Goal: Transaction & Acquisition: Download file/media

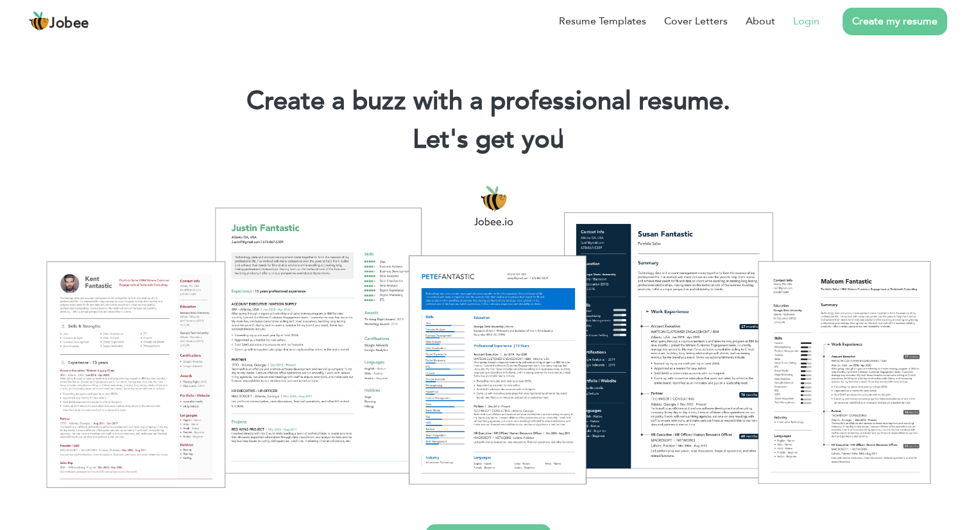
click at [804, 21] on link "Login" at bounding box center [806, 20] width 26 height 15
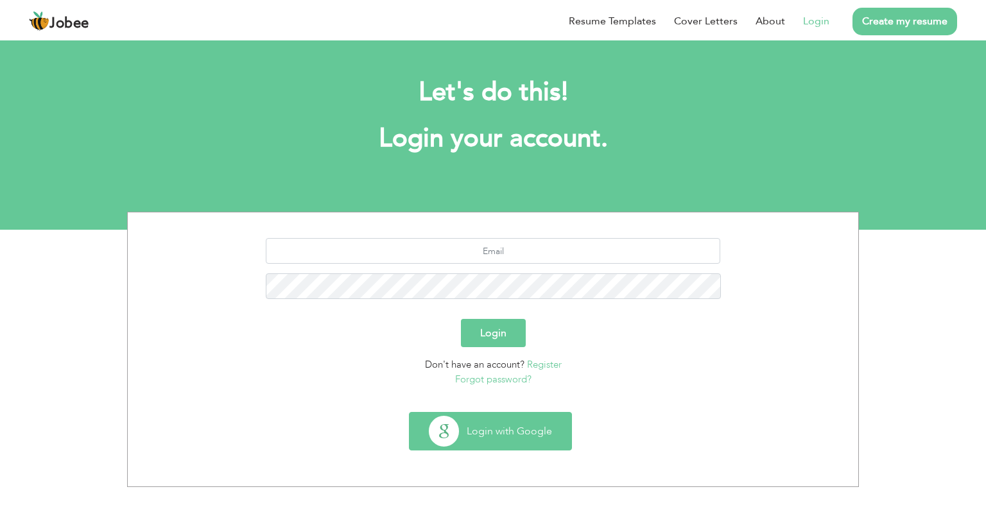
click at [506, 432] on button "Login with Google" at bounding box center [490, 431] width 162 height 37
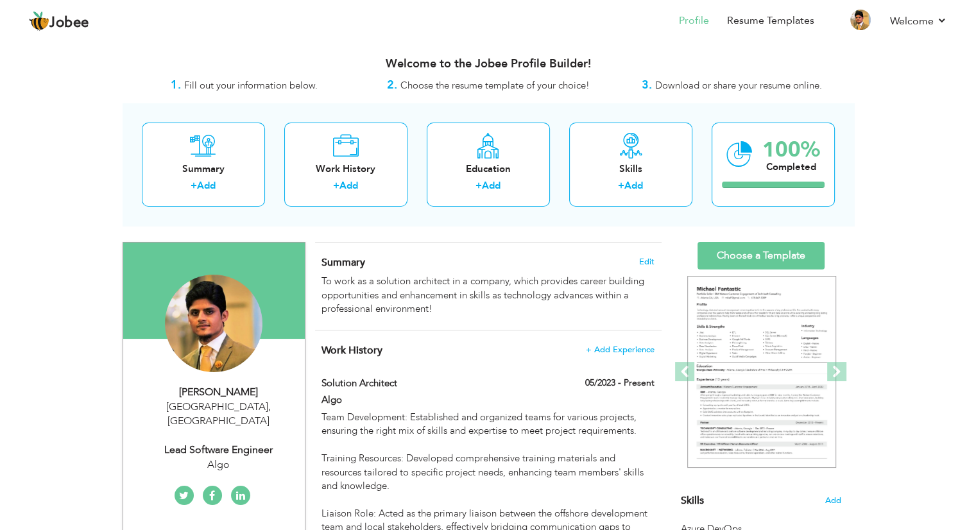
scroll to position [135, 0]
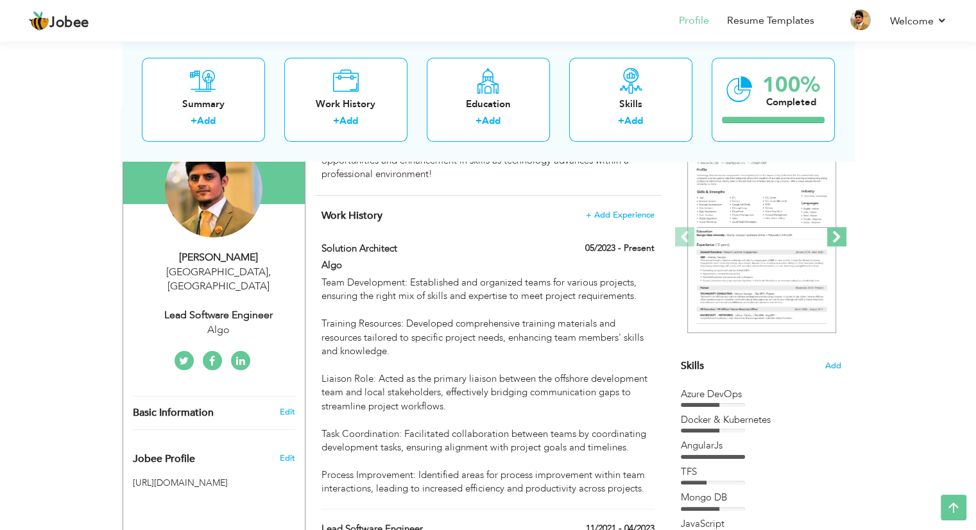
click at [834, 227] on span at bounding box center [836, 236] width 19 height 19
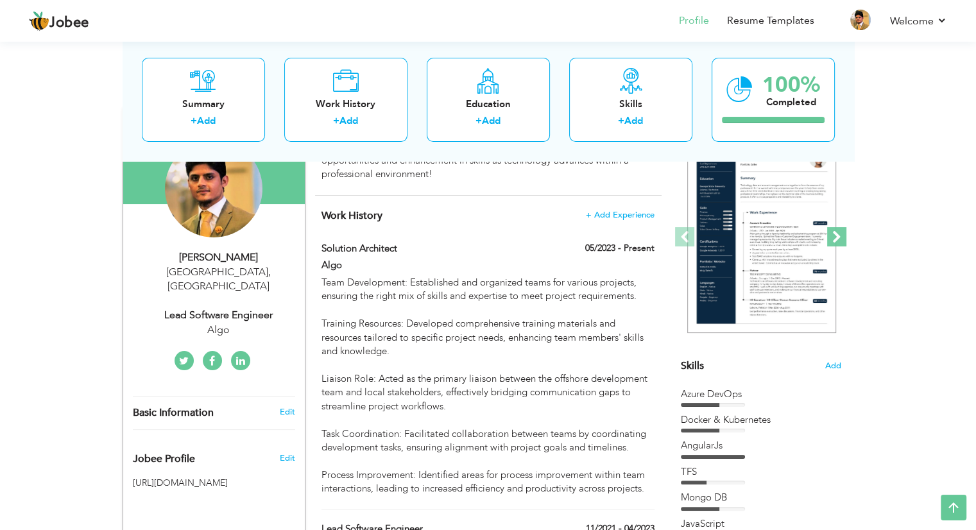
click at [838, 232] on span at bounding box center [836, 236] width 19 height 19
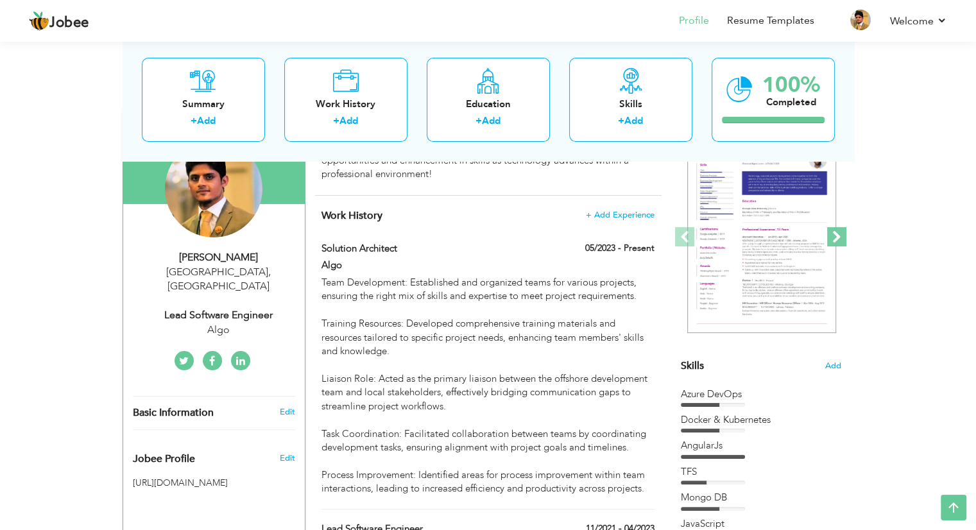
click at [838, 232] on span at bounding box center [836, 236] width 19 height 19
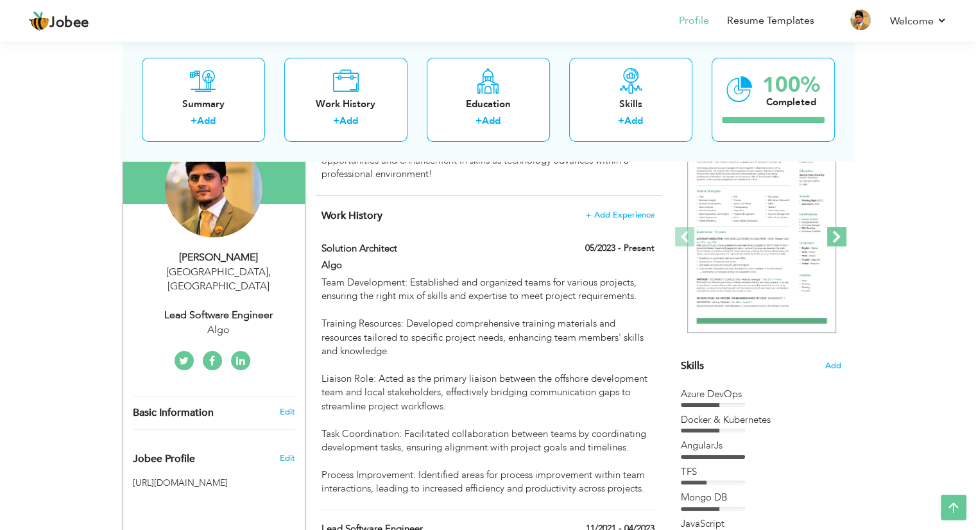
click at [838, 232] on span at bounding box center [836, 236] width 19 height 19
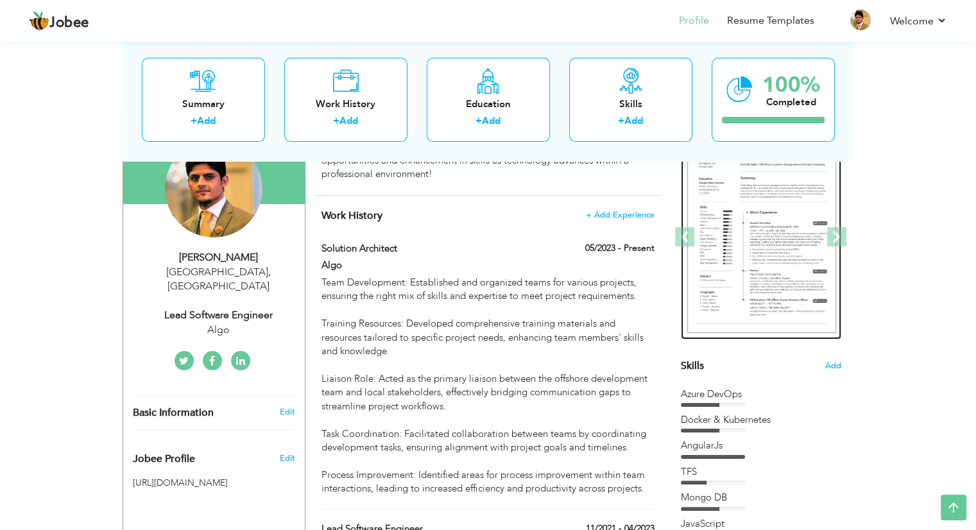
click at [791, 237] on img at bounding box center [761, 237] width 149 height 193
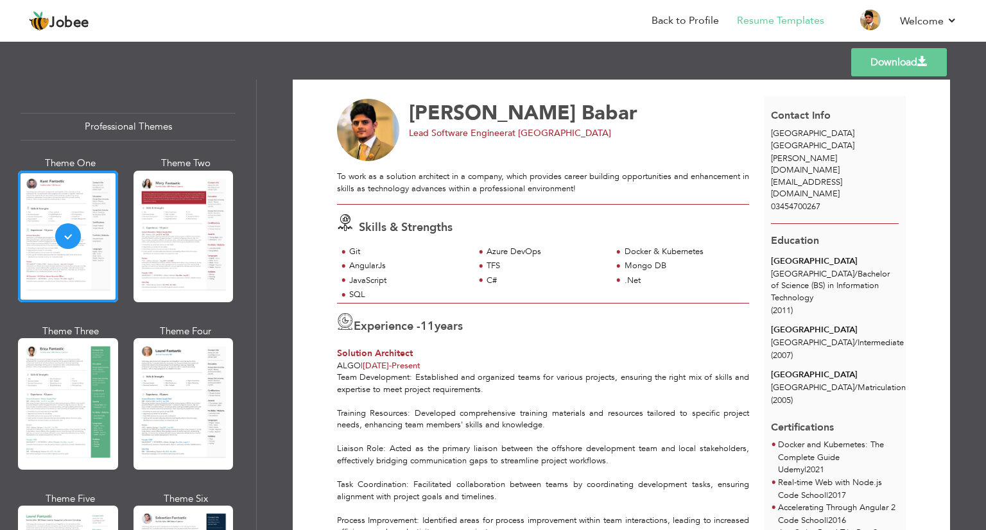
scroll to position [22, 0]
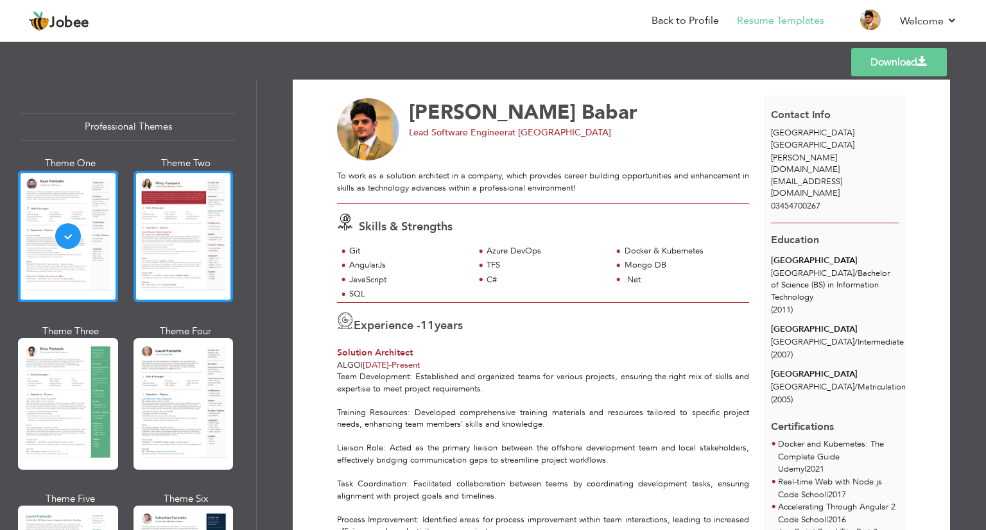
click at [184, 263] on div at bounding box center [183, 237] width 100 height 132
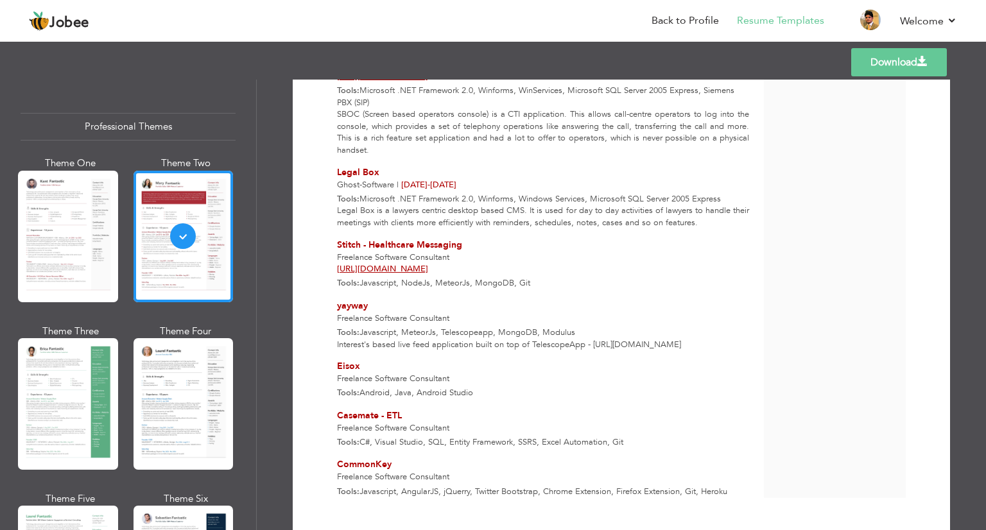
scroll to position [3390, 0]
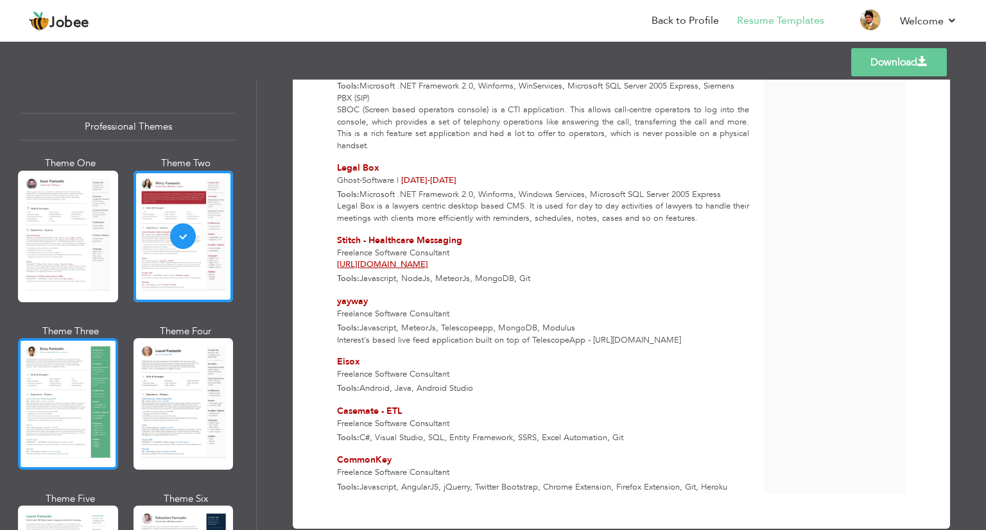
click at [72, 364] on div at bounding box center [68, 404] width 100 height 132
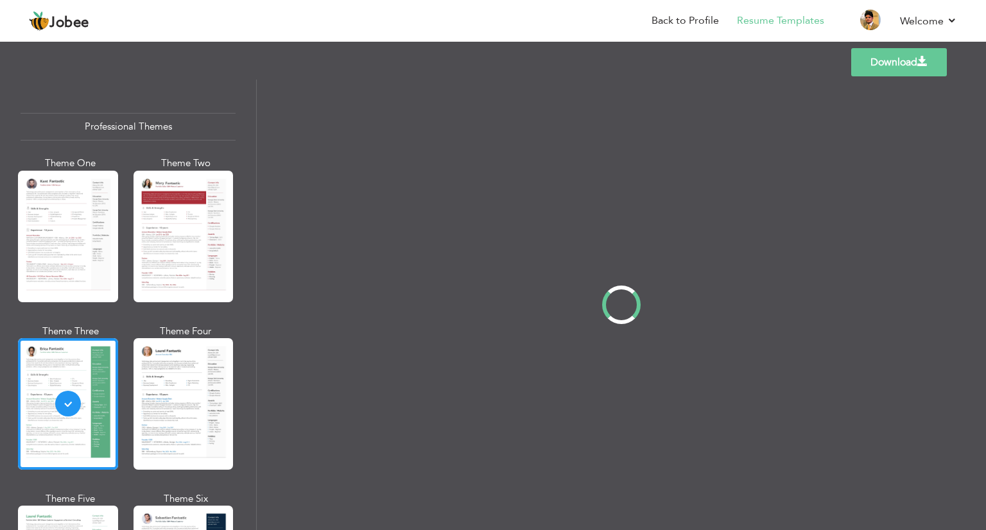
scroll to position [0, 0]
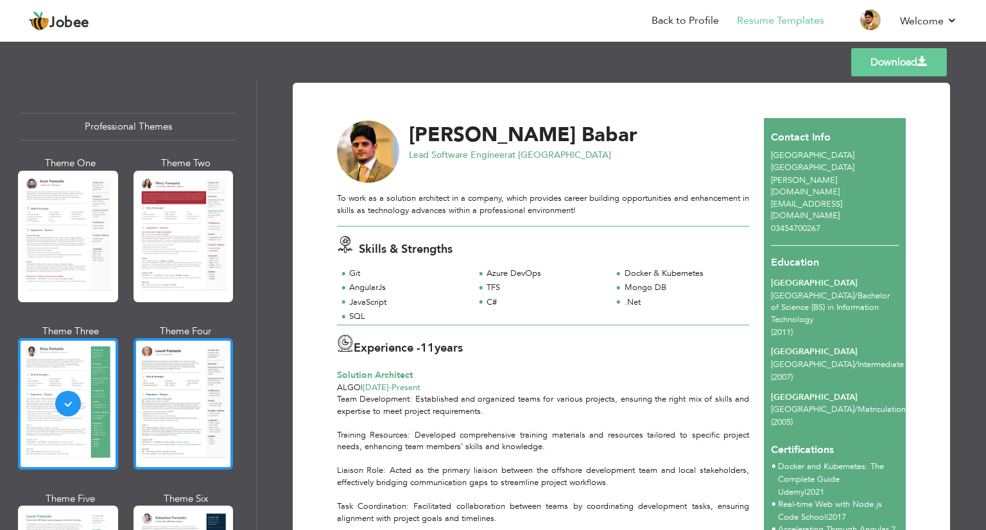
click at [199, 405] on div at bounding box center [183, 404] width 100 height 132
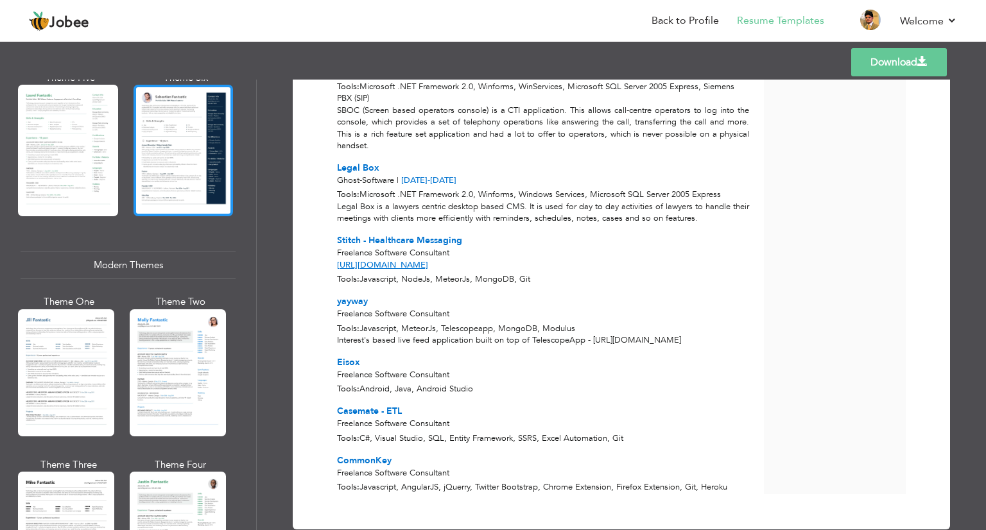
scroll to position [269, 0]
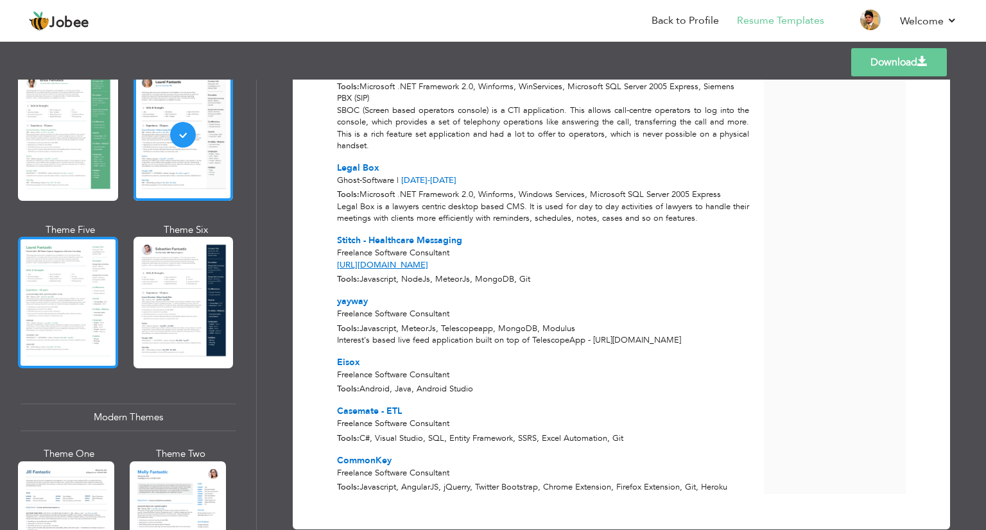
click at [79, 302] on div at bounding box center [68, 303] width 100 height 132
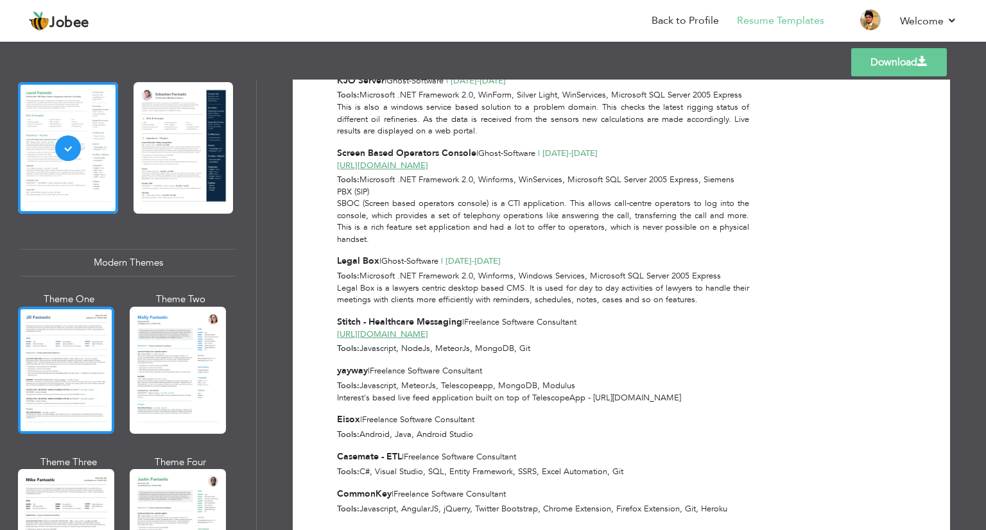
scroll to position [488, 0]
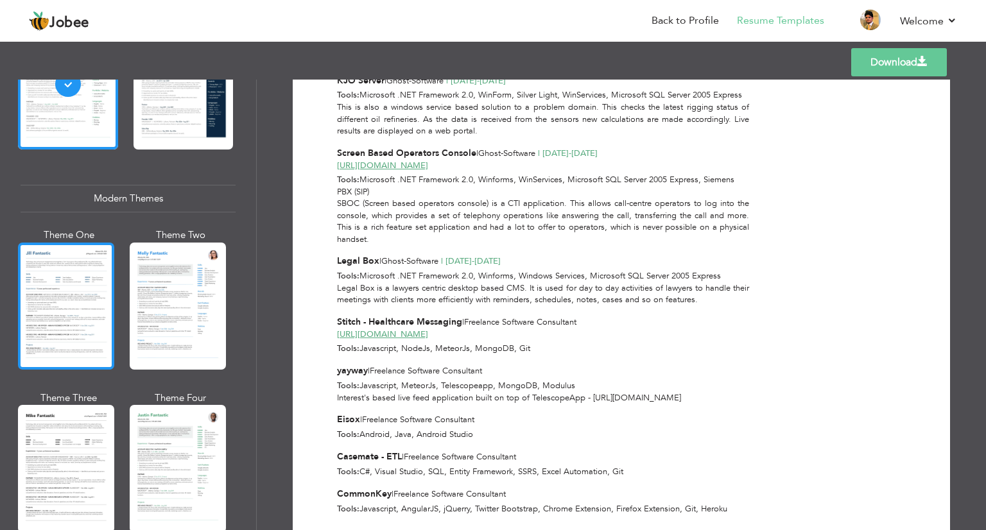
click at [51, 291] on div at bounding box center [66, 306] width 96 height 127
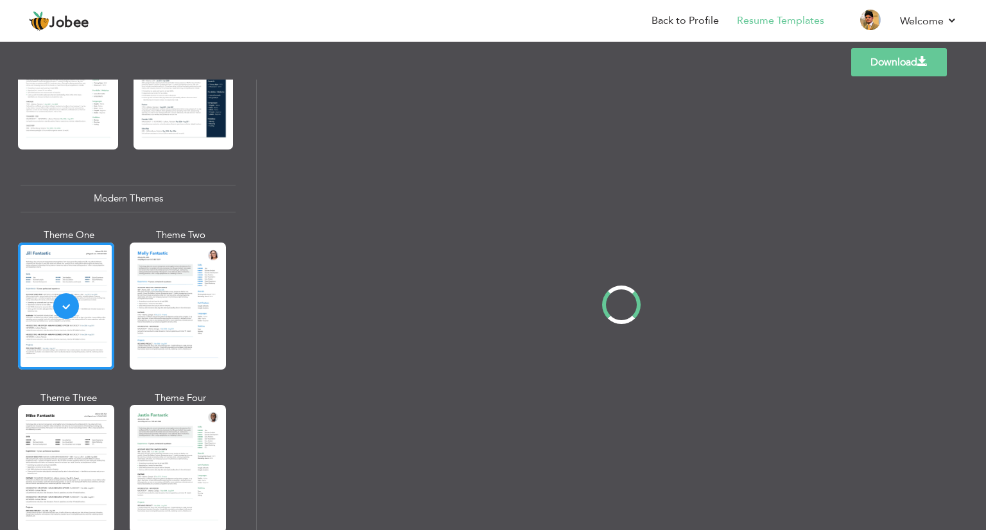
scroll to position [0, 0]
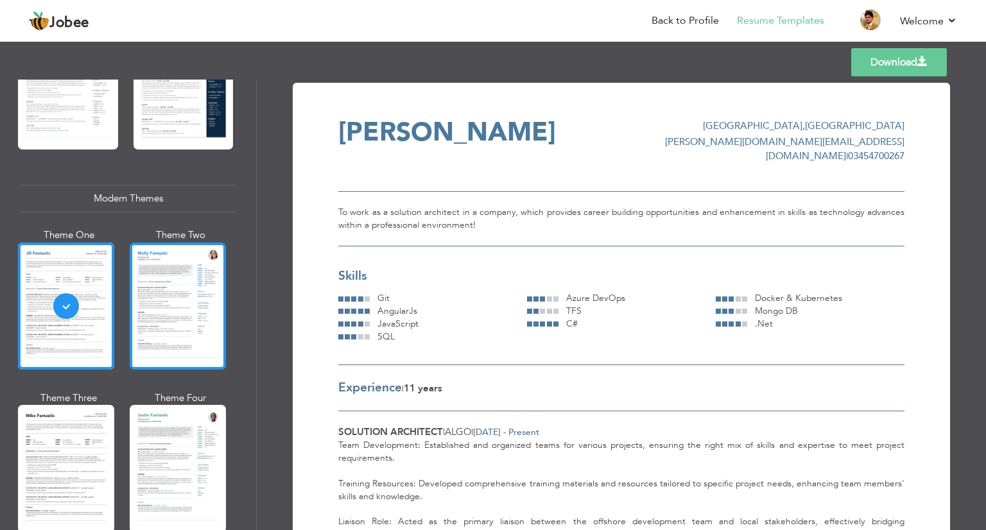
click at [194, 332] on div at bounding box center [178, 306] width 96 height 127
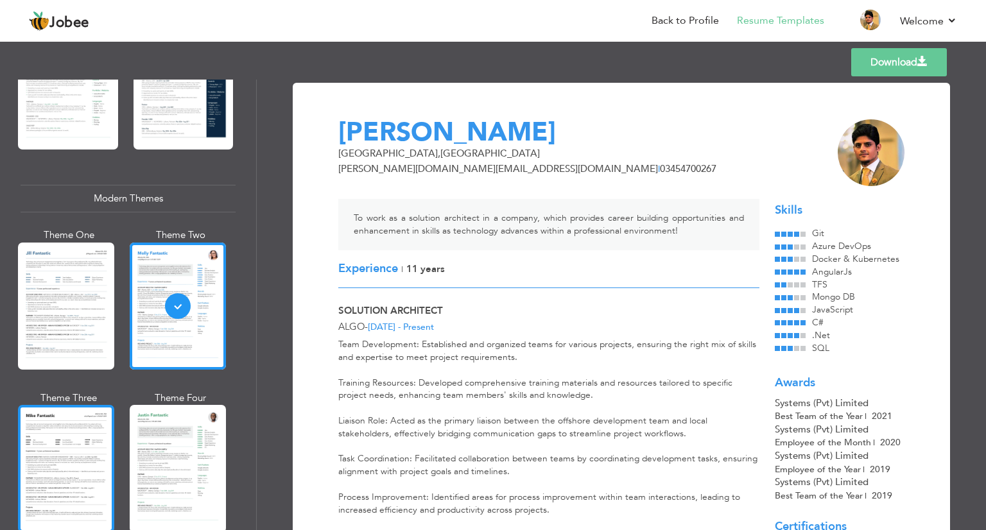
click at [73, 442] on div at bounding box center [66, 468] width 96 height 127
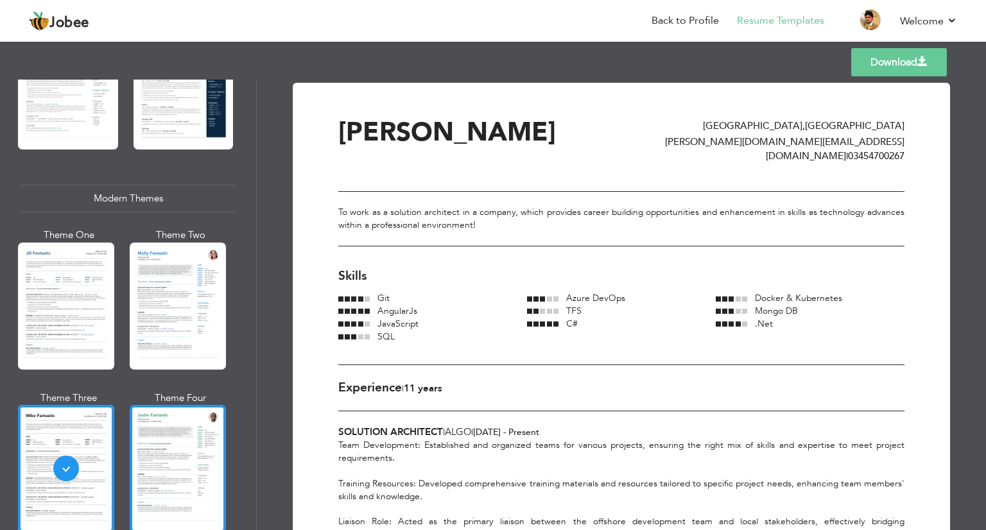
click at [149, 455] on div at bounding box center [178, 468] width 96 height 127
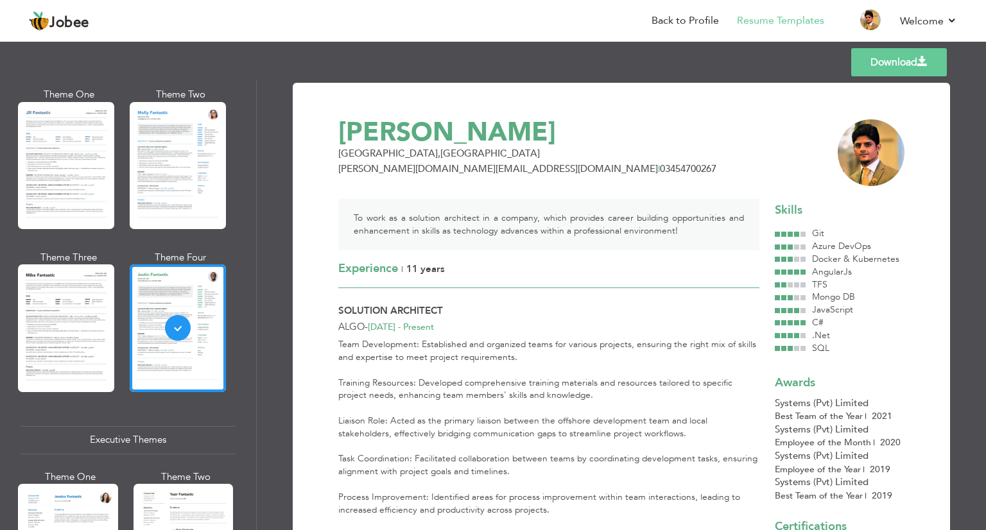
scroll to position [831, 0]
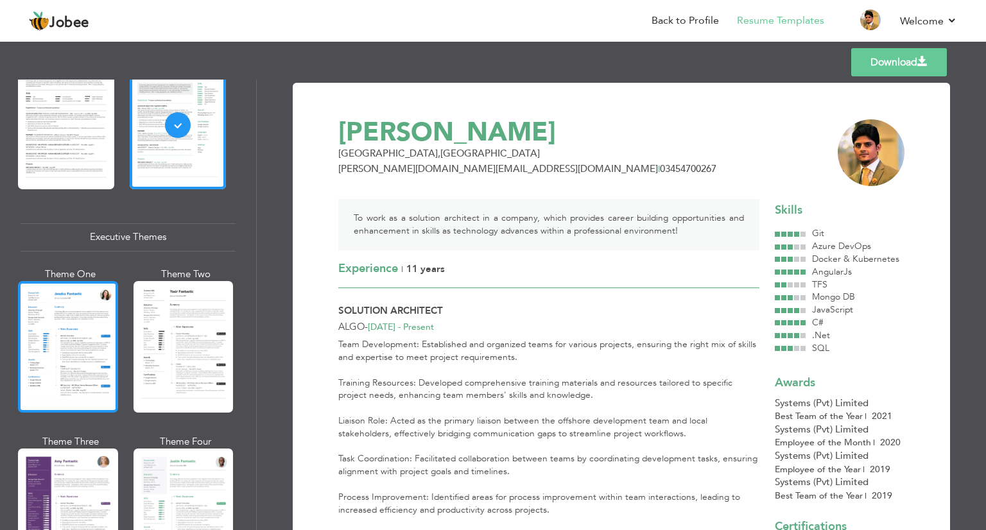
click at [79, 376] on div at bounding box center [68, 347] width 100 height 132
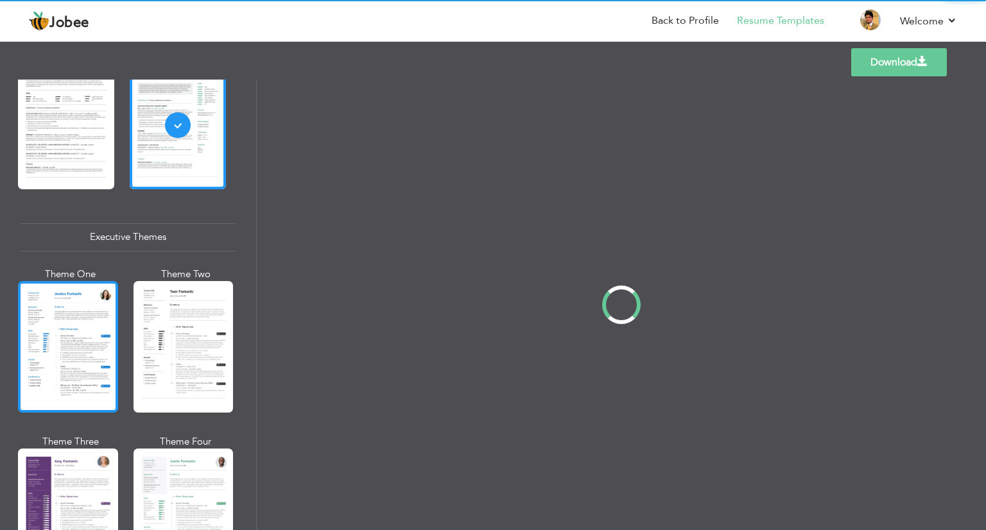
scroll to position [830, 0]
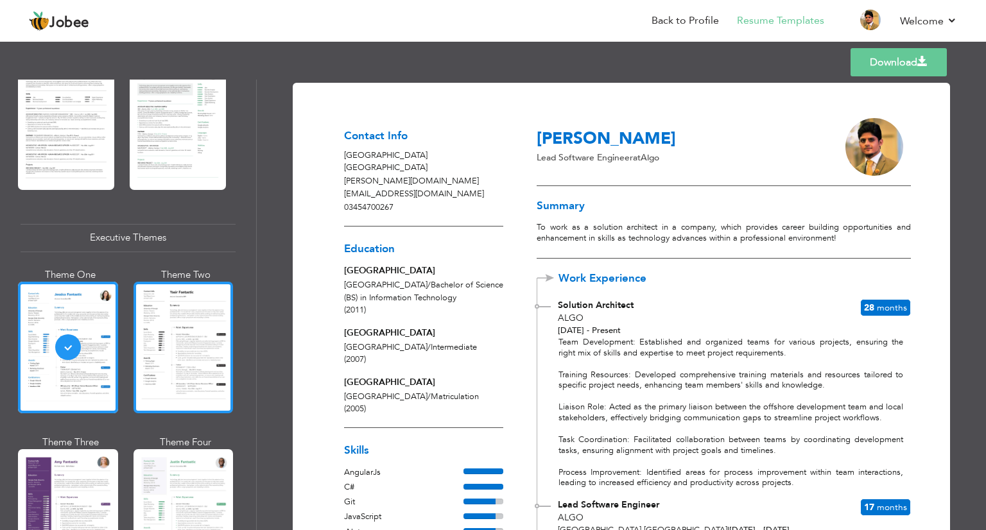
click at [171, 363] on div at bounding box center [183, 348] width 100 height 132
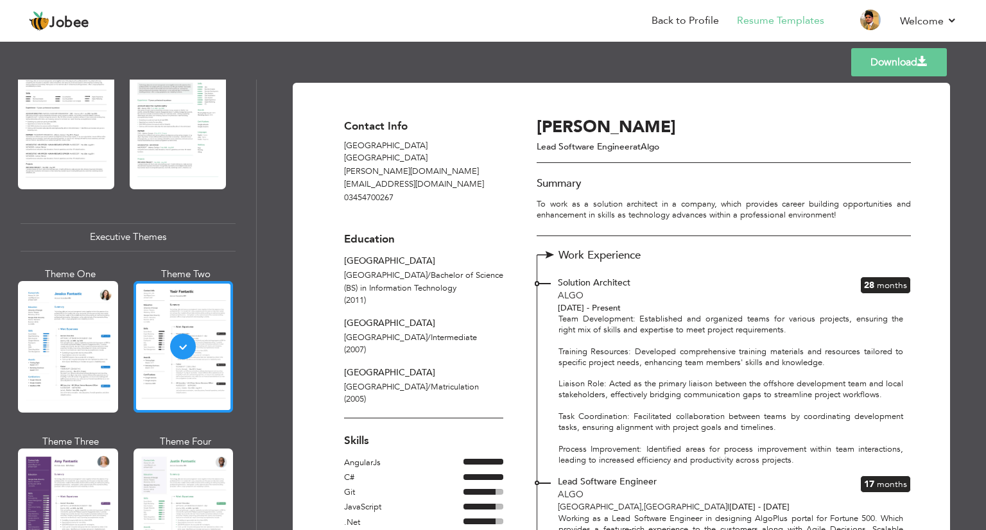
scroll to position [1001, 0]
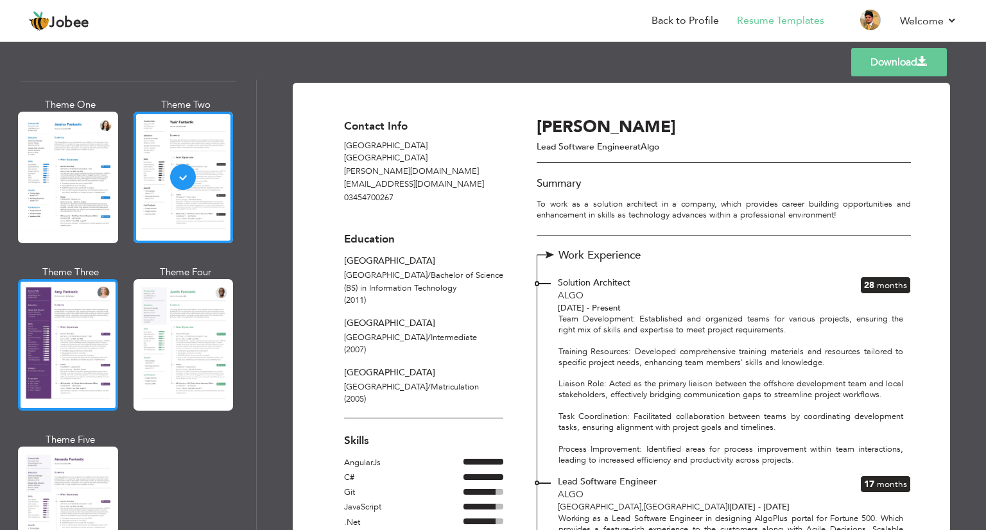
click at [75, 356] on div at bounding box center [68, 345] width 100 height 132
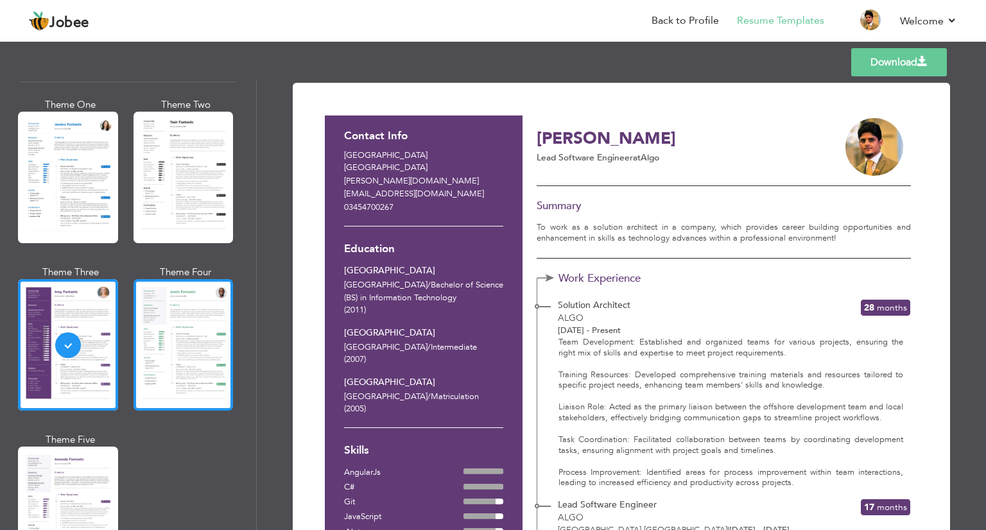
click at [186, 352] on div at bounding box center [183, 345] width 100 height 132
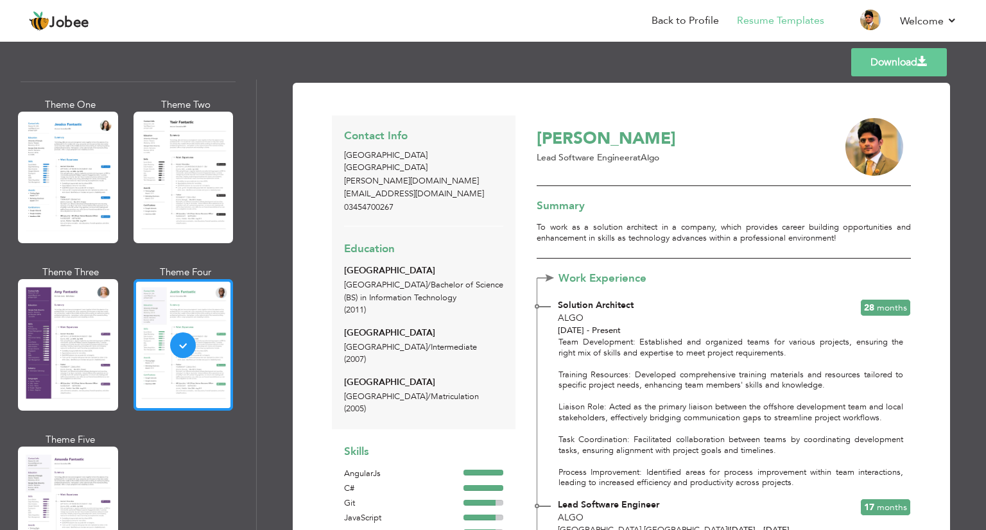
scroll to position [1115, 0]
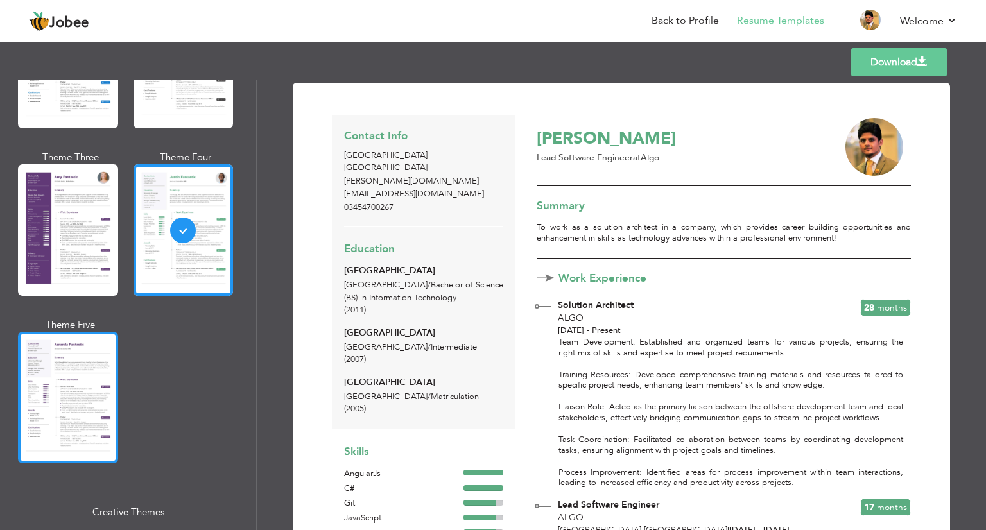
click at [94, 388] on div at bounding box center [68, 398] width 100 height 132
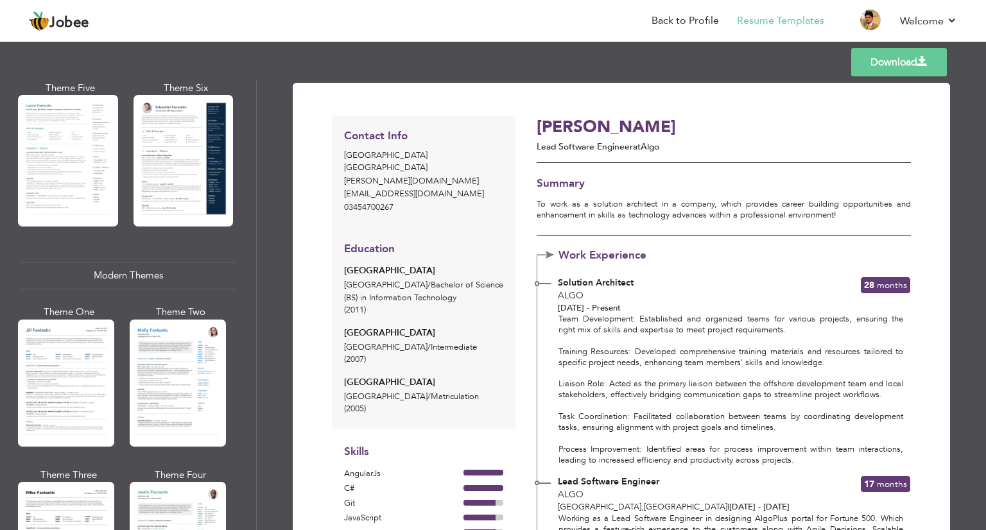
scroll to position [0, 0]
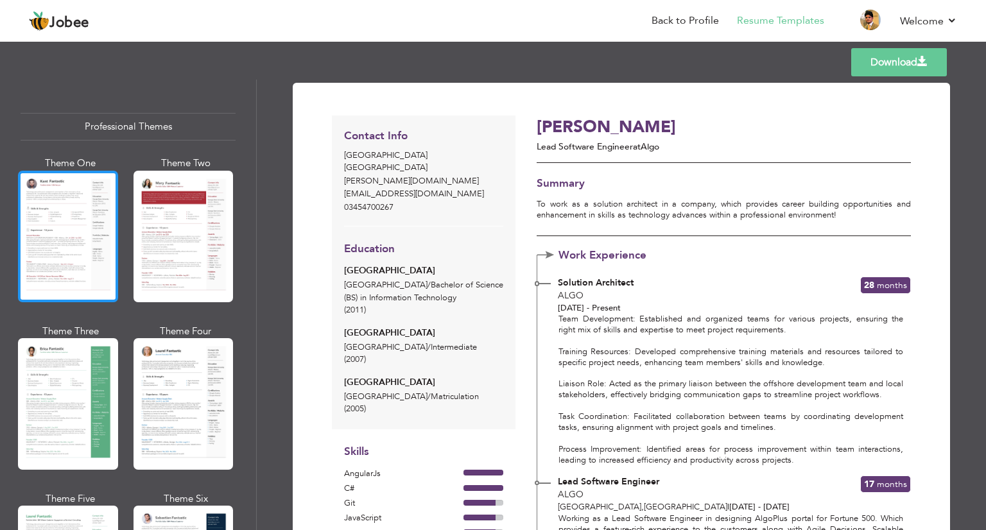
click at [63, 230] on div at bounding box center [68, 237] width 100 height 132
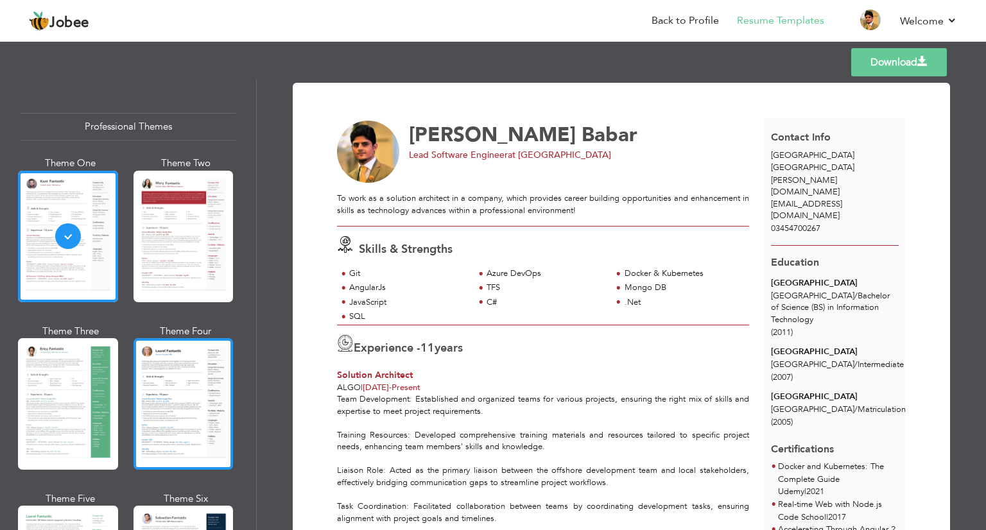
scroll to position [39, 0]
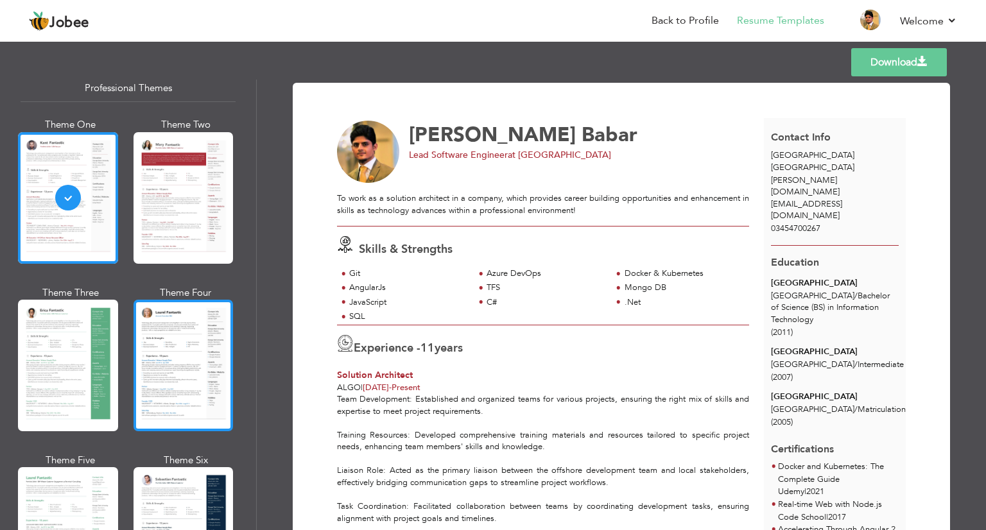
click at [178, 365] on div at bounding box center [183, 366] width 100 height 132
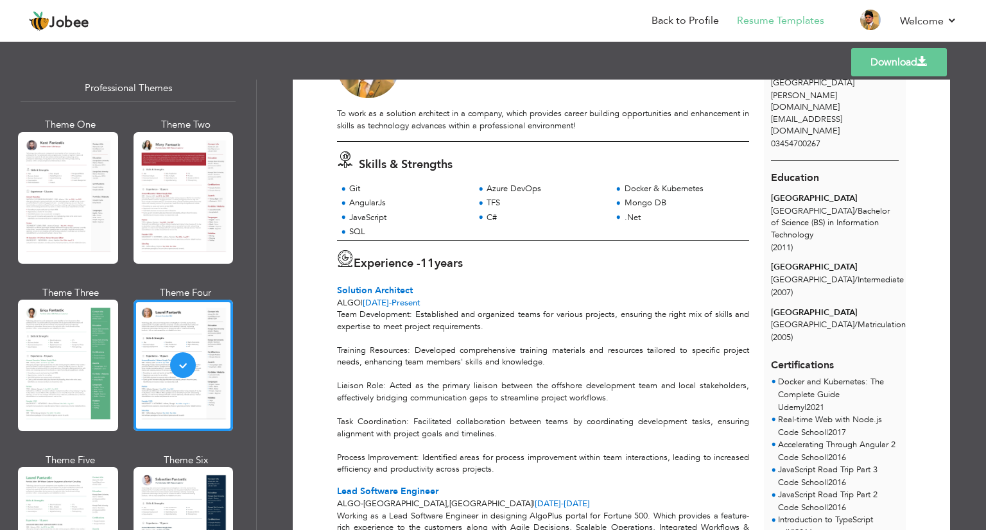
scroll to position [0, 0]
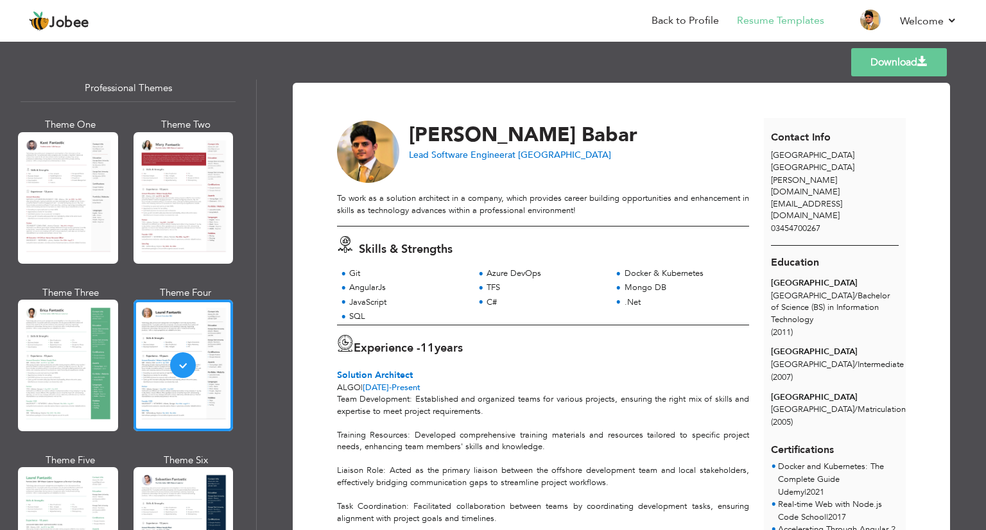
click at [909, 62] on link "Download" at bounding box center [899, 62] width 96 height 28
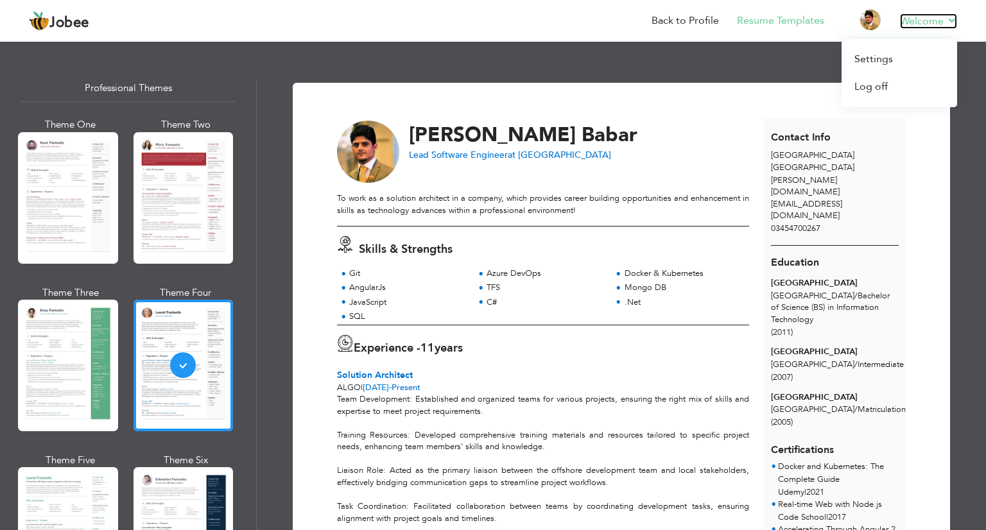
click at [940, 23] on link "Welcome" at bounding box center [928, 20] width 57 height 15
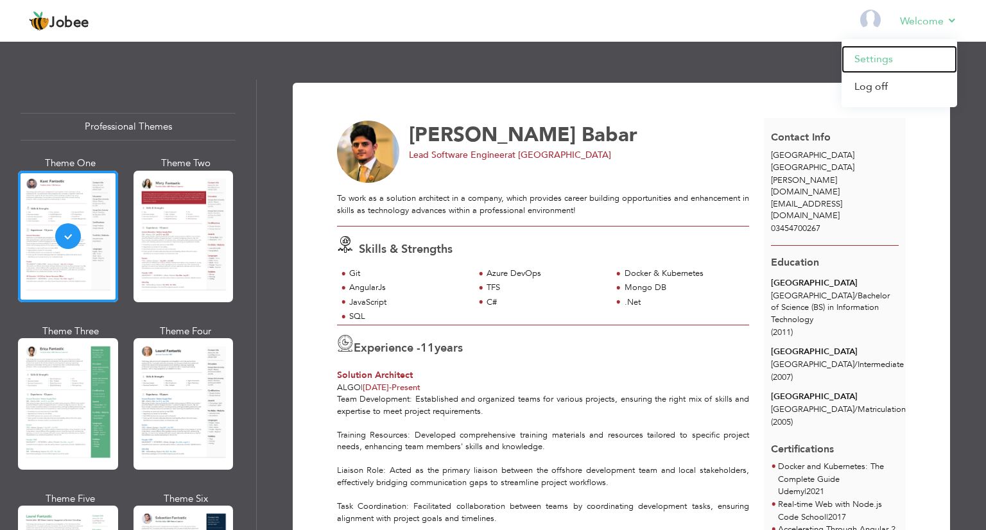
click at [885, 53] on link "Settings" at bounding box center [899, 60] width 116 height 28
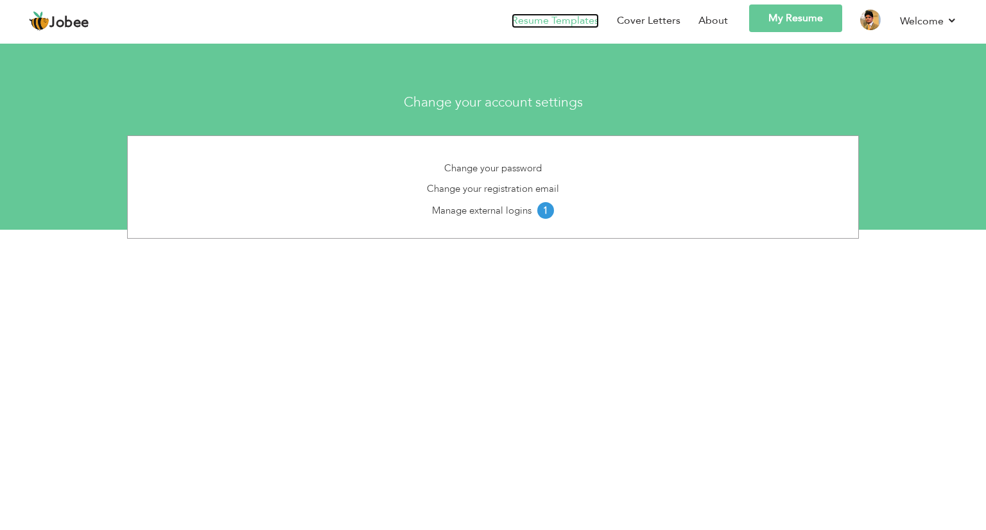
click at [560, 21] on link "Resume Templates" at bounding box center [555, 20] width 87 height 15
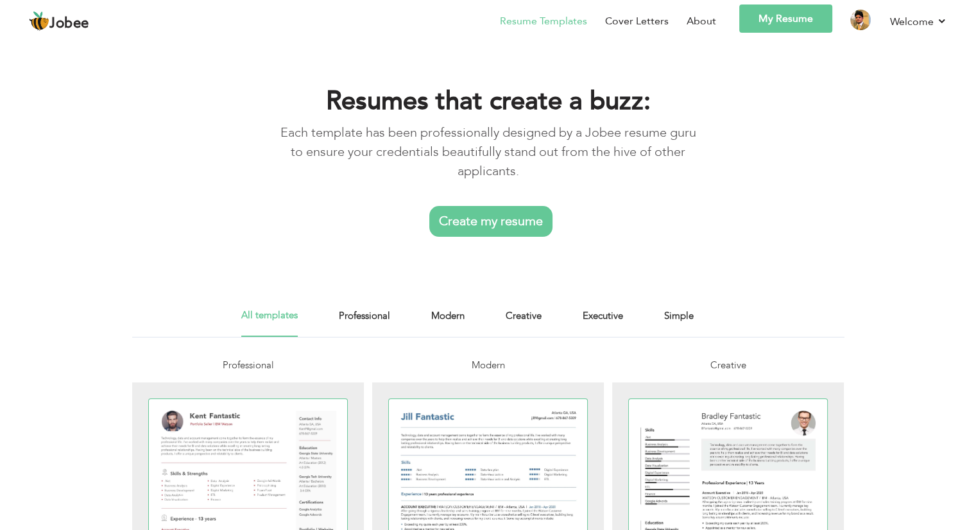
click at [805, 15] on link "My Resume" at bounding box center [785, 18] width 93 height 28
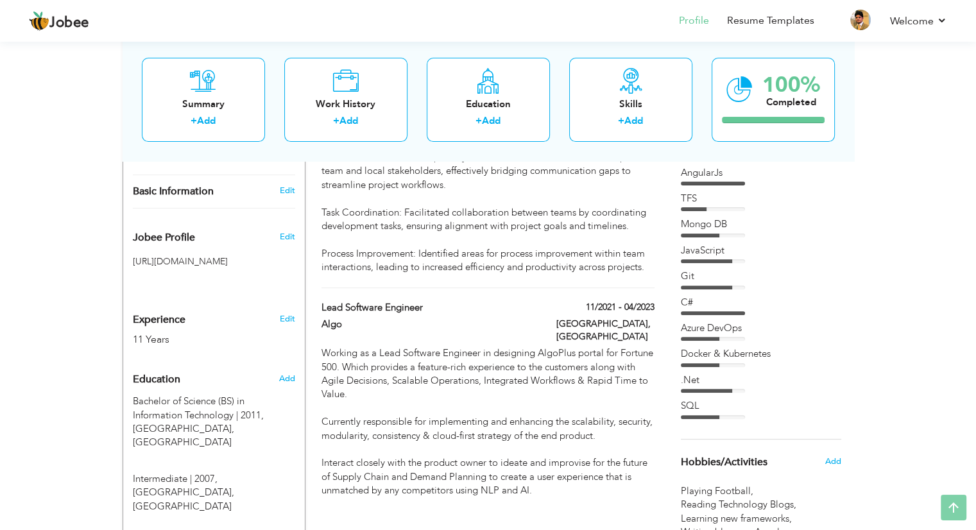
scroll to position [356, 0]
drag, startPoint x: 133, startPoint y: 246, endPoint x: 225, endPoint y: 245, distance: 92.4
click at [225, 257] on h5 "[URL][DOMAIN_NAME]" at bounding box center [214, 262] width 162 height 10
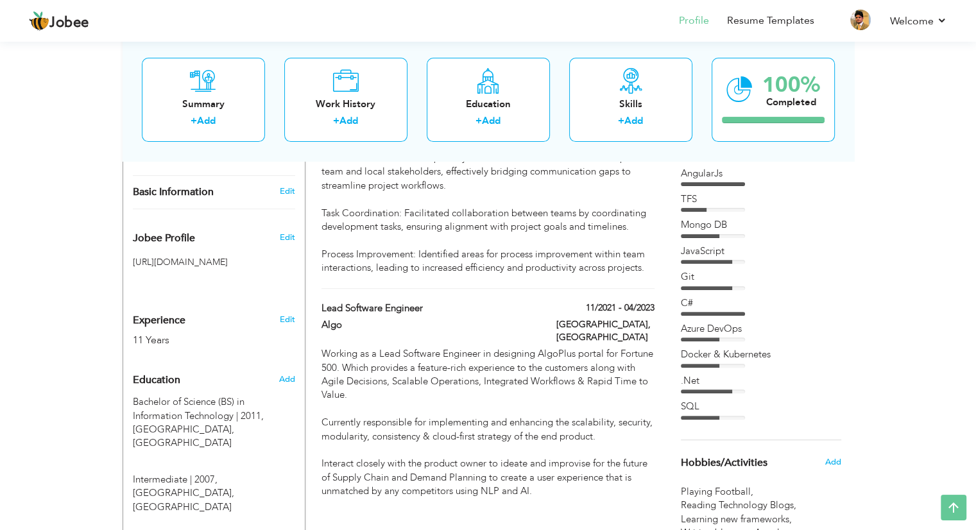
click at [225, 257] on h5 "[URL][DOMAIN_NAME]" at bounding box center [214, 262] width 162 height 10
drag, startPoint x: 225, startPoint y: 245, endPoint x: 192, endPoint y: 246, distance: 33.4
click at [192, 257] on h5 "[URL][DOMAIN_NAME]" at bounding box center [214, 262] width 162 height 10
